Goal: Find specific page/section: Find specific page/section

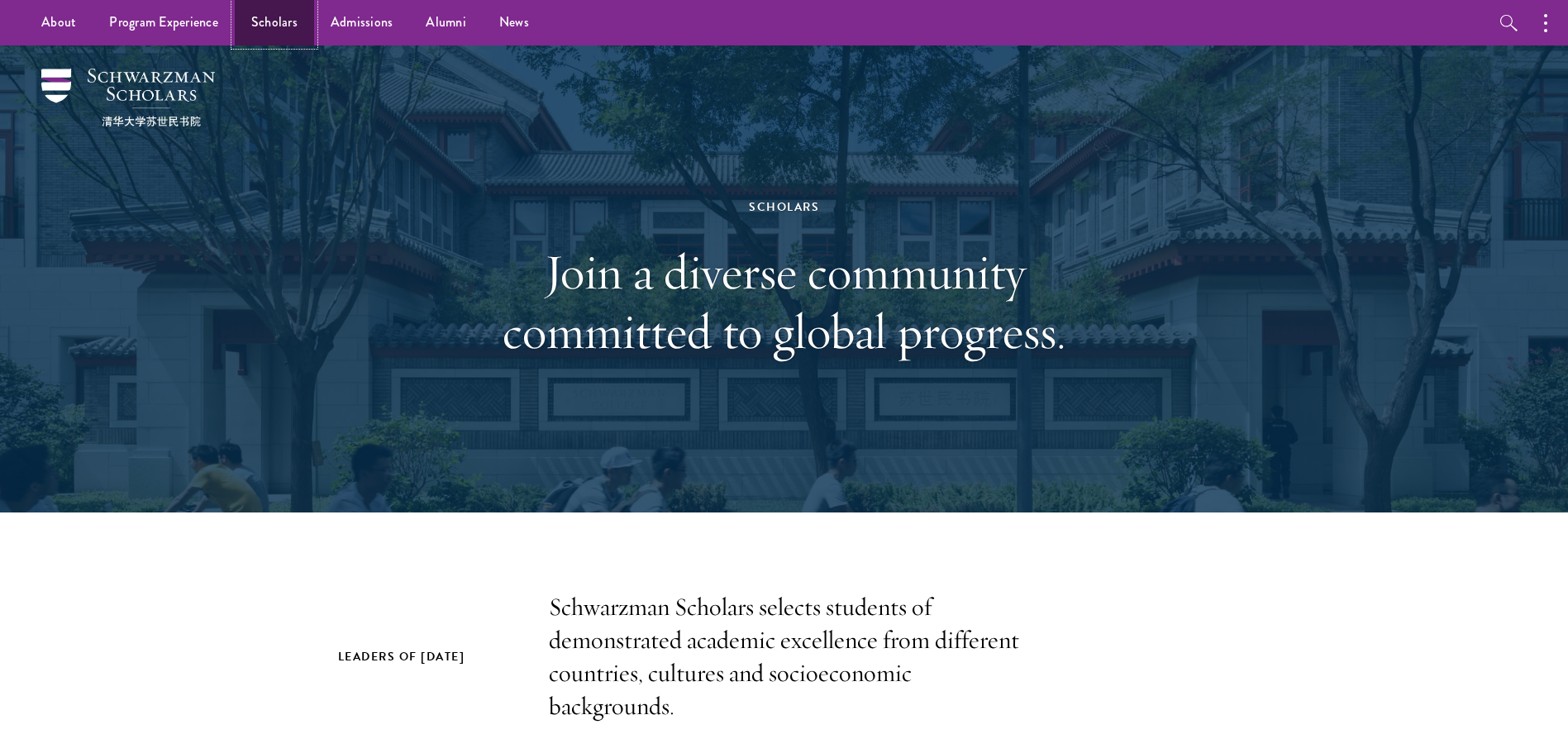
click at [273, 26] on link "Scholars" at bounding box center [275, 23] width 79 height 46
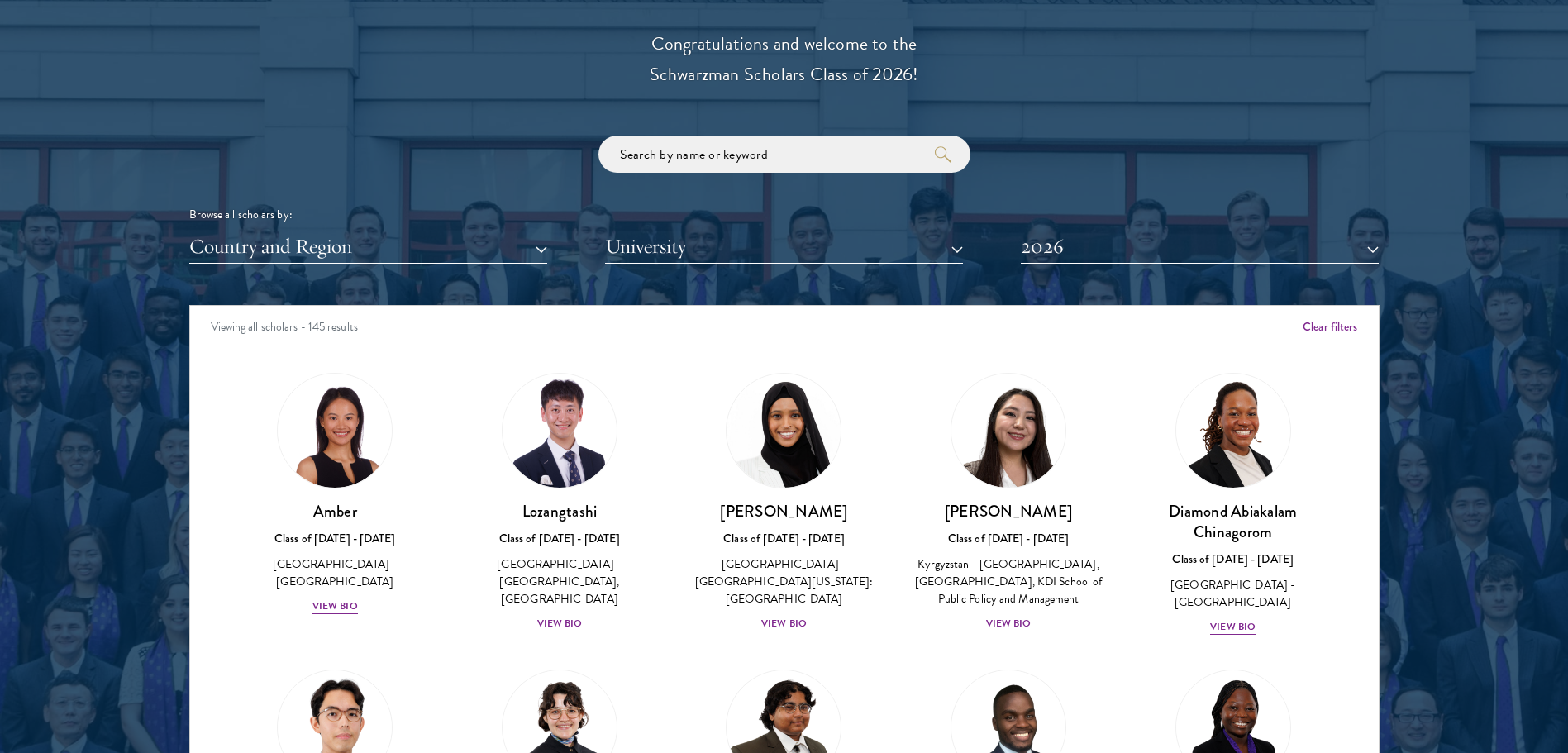
scroll to position [1900, 0]
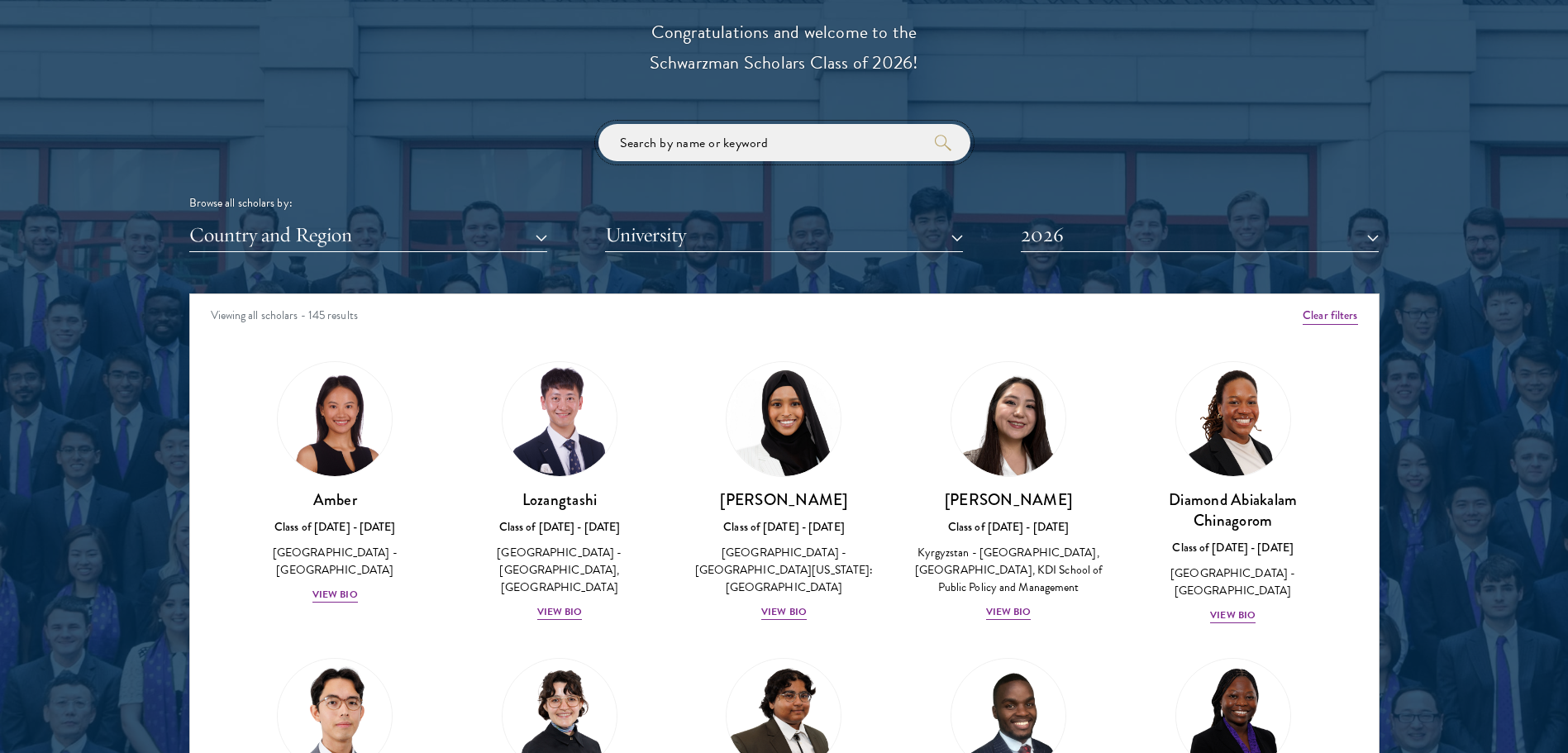
click at [817, 151] on input "search" at bounding box center [784, 143] width 372 height 37
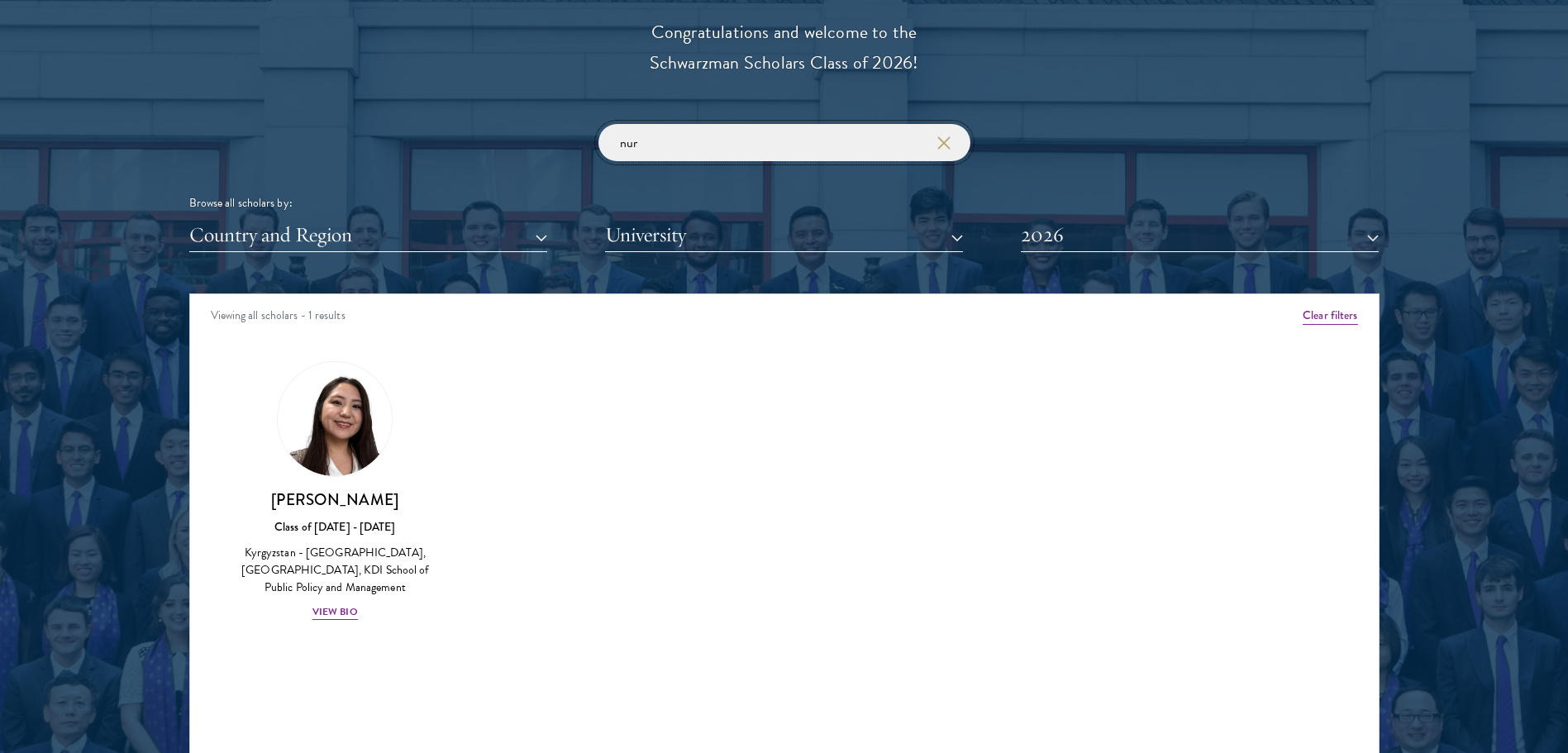
type input "nur"
